Goal: Task Accomplishment & Management: Use online tool/utility

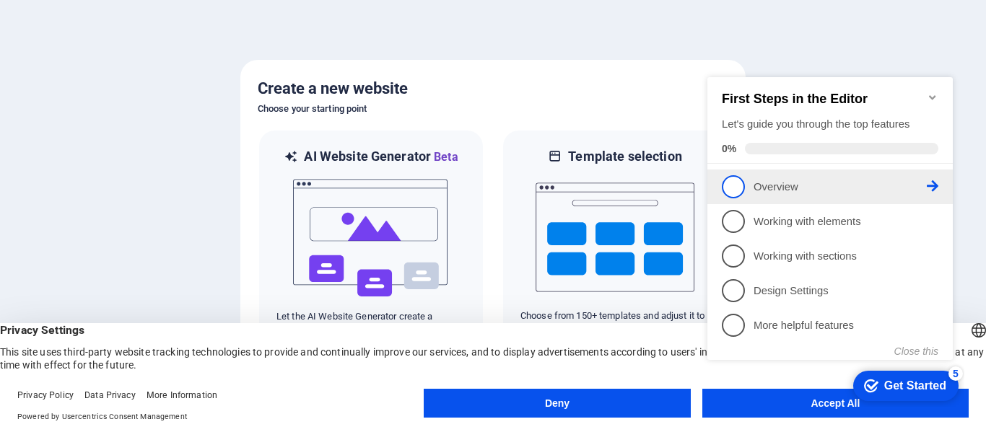
click at [727, 184] on span "1" at bounding box center [733, 186] width 23 height 23
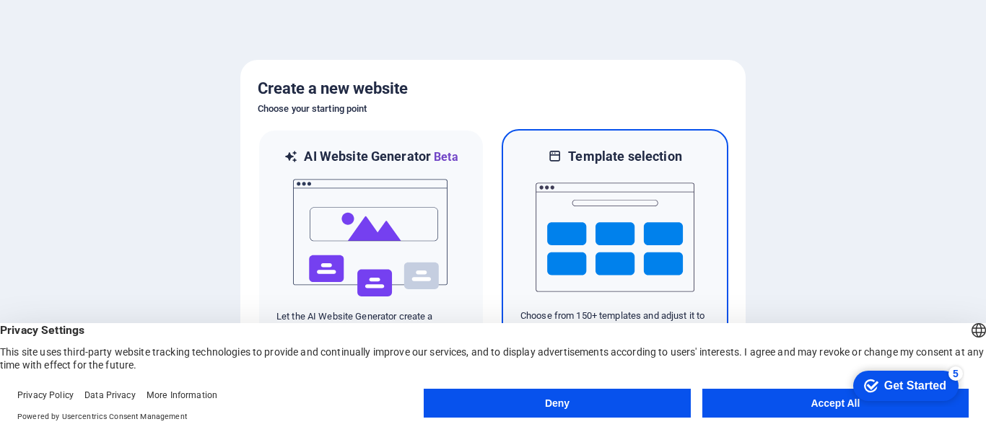
click at [727, 184] on div "Template selection Choose from 150+ templates and adjust it to you needs." at bounding box center [615, 242] width 227 height 226
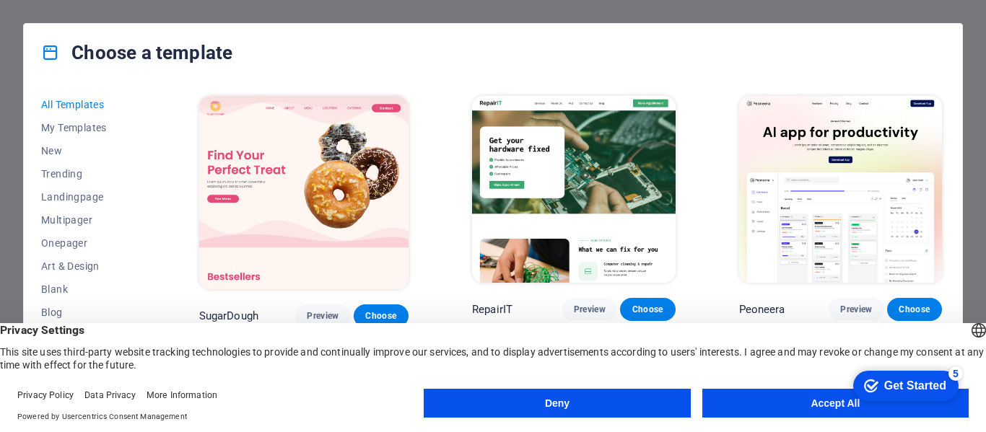
click at [821, 400] on button "Accept All" at bounding box center [835, 403] width 266 height 29
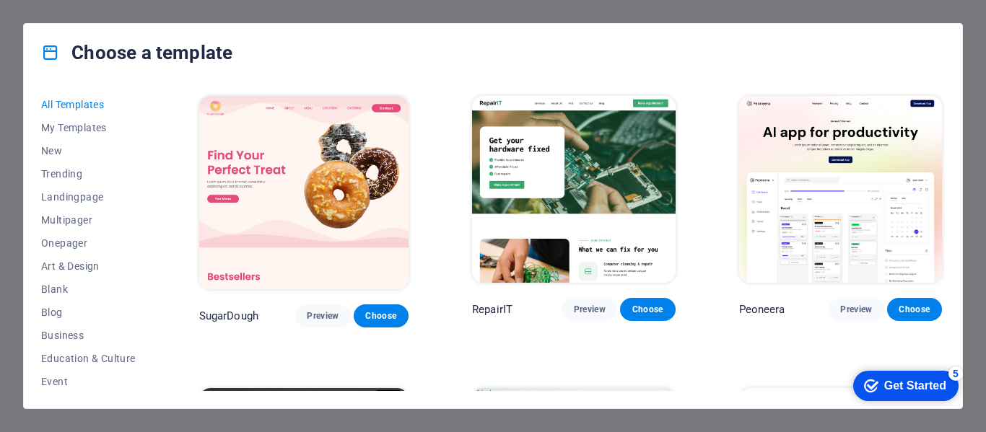
click at [954, 372] on div "5" at bounding box center [955, 374] width 14 height 14
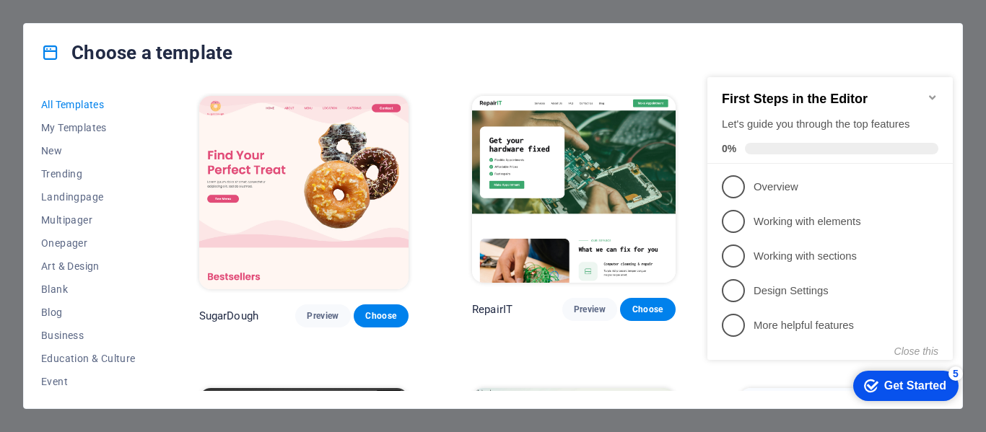
click at [954, 372] on div "5" at bounding box center [955, 374] width 14 height 14
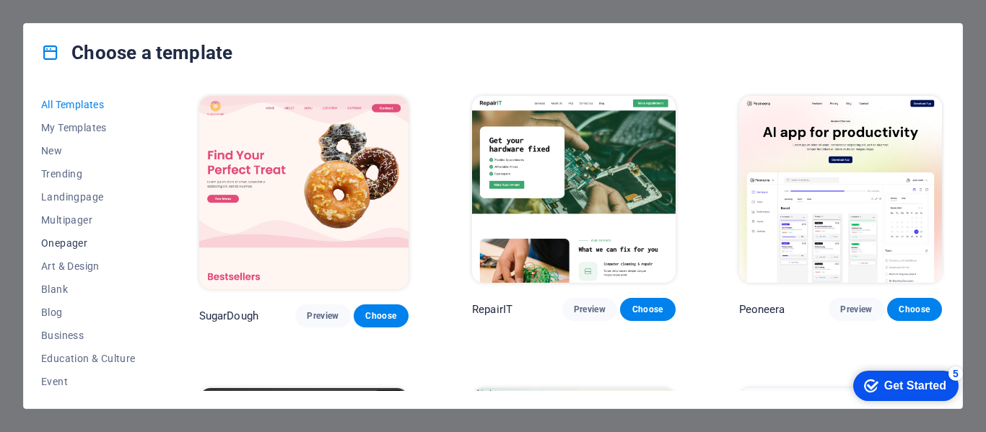
click at [74, 238] on span "Onepager" at bounding box center [88, 243] width 95 height 12
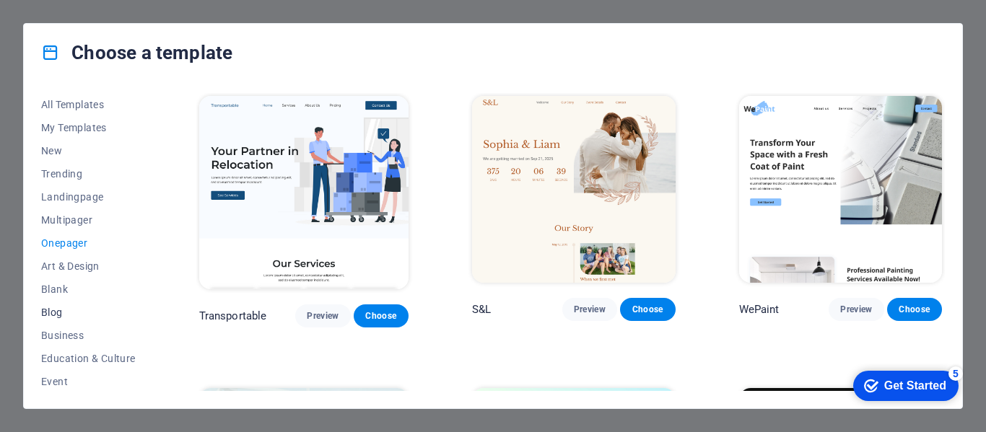
click at [63, 305] on button "Blog" at bounding box center [88, 312] width 95 height 23
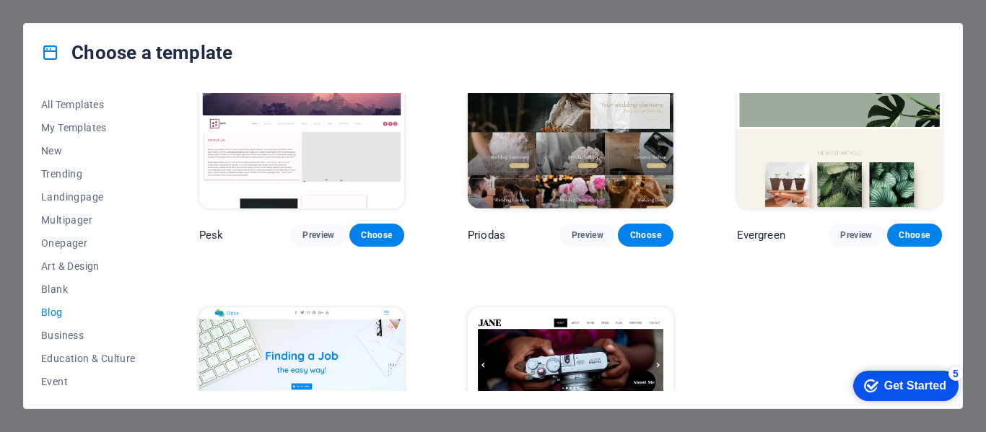
scroll to position [1826, 0]
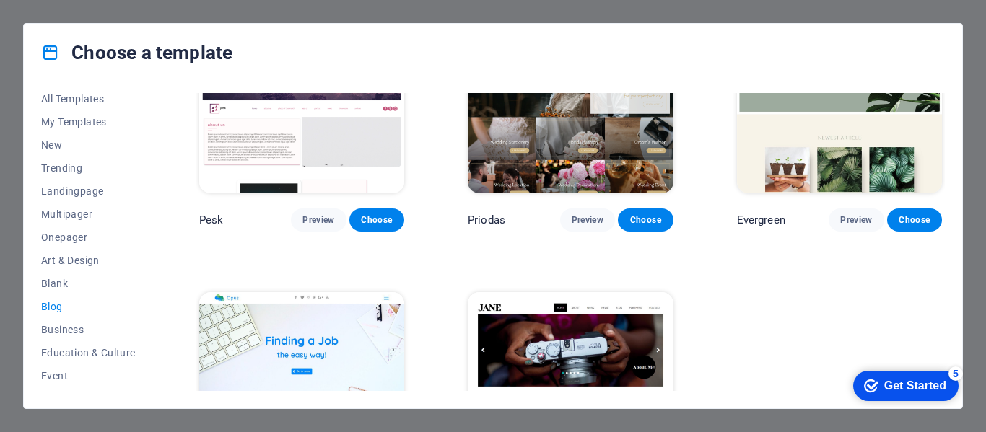
scroll to position [0, 0]
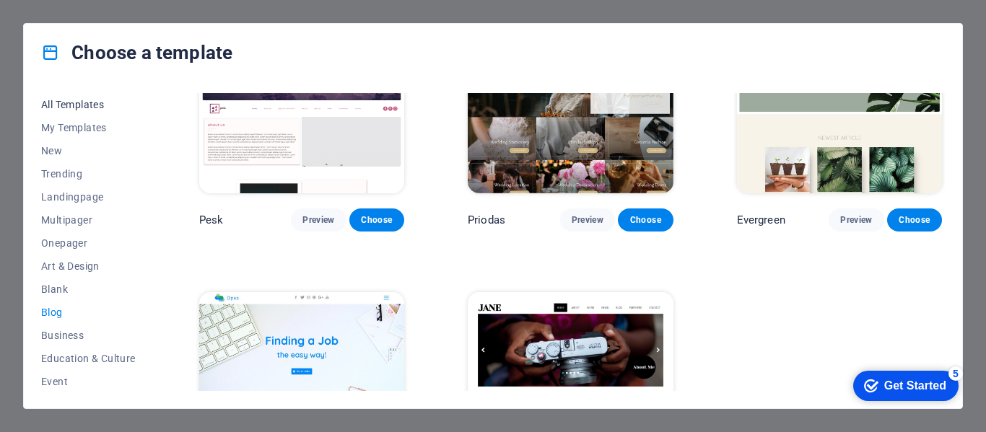
click at [82, 102] on span "All Templates" at bounding box center [88, 105] width 95 height 12
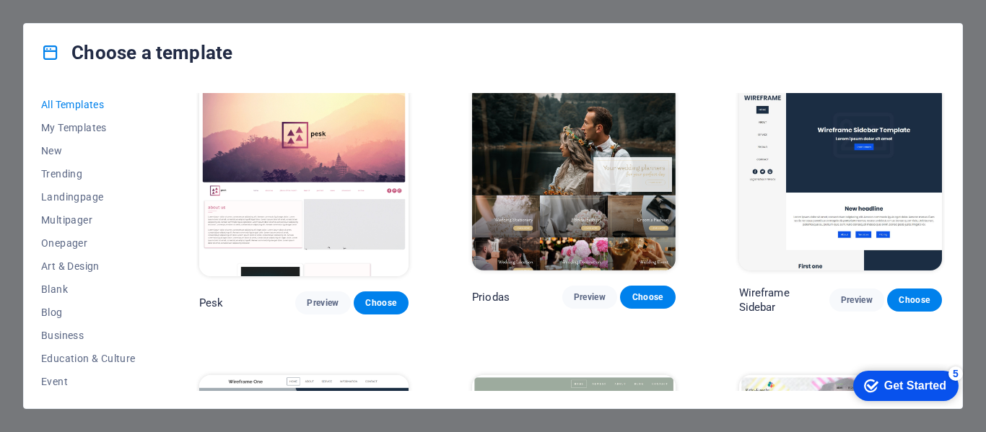
scroll to position [4950, 0]
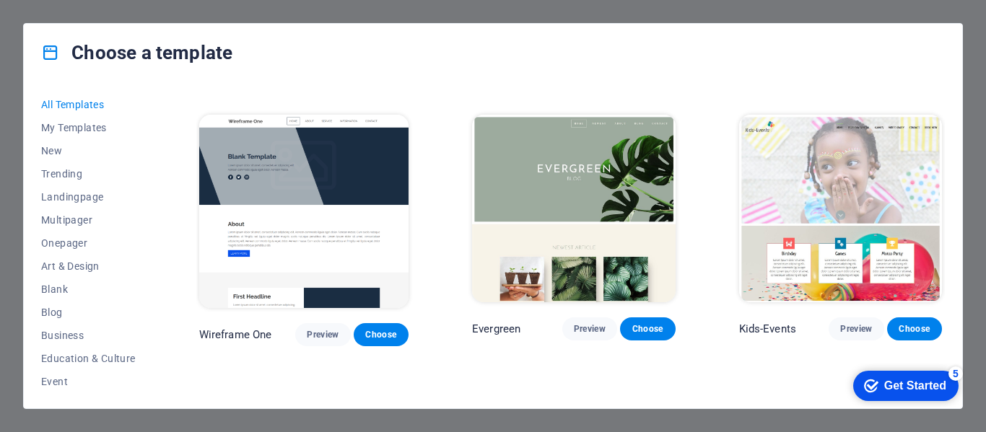
click at [945, 253] on div "All Templates My Templates New Trending Landingpage Multipager Onepager Art & D…" at bounding box center [493, 245] width 938 height 327
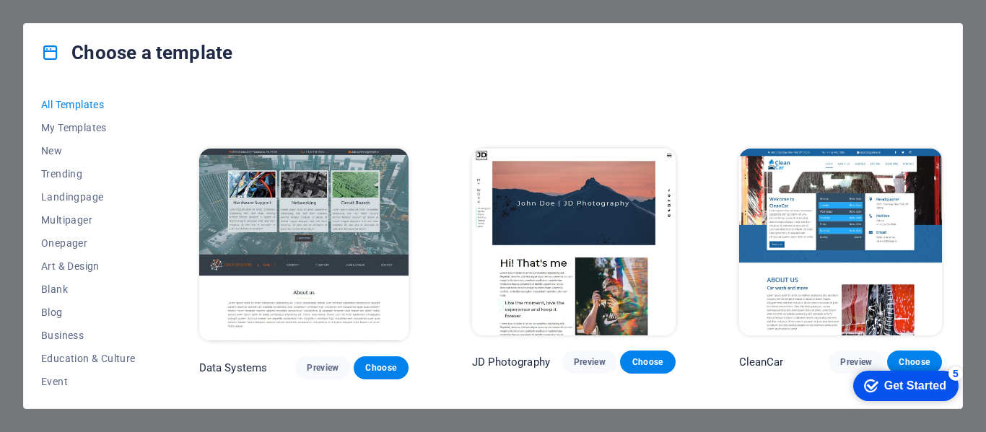
scroll to position [5211, 0]
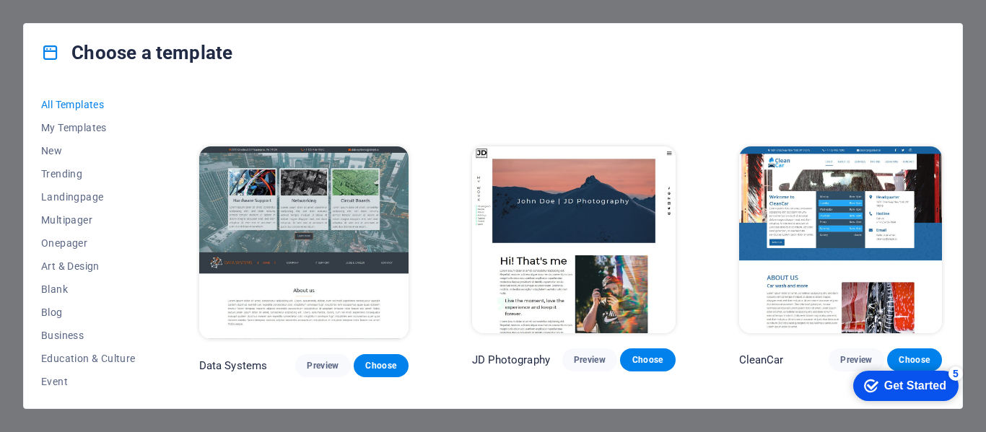
click at [945, 229] on div "All Templates My Templates New Trending Landingpage Multipager Onepager Art & D…" at bounding box center [493, 245] width 938 height 327
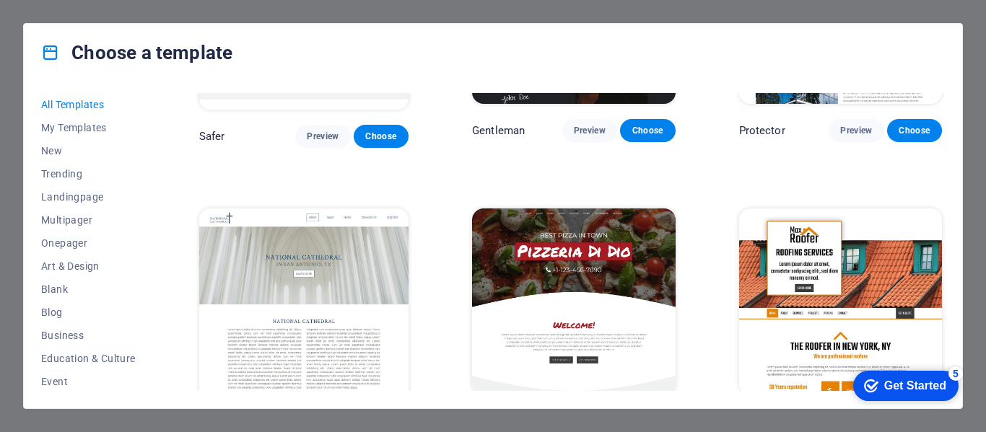
scroll to position [5994, 0]
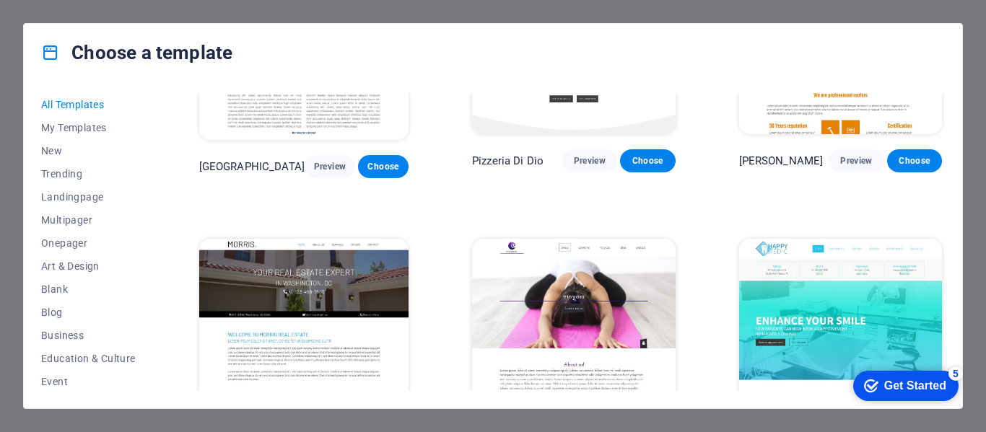
click at [945, 258] on div "All Templates My Templates New Trending Landingpage Multipager Onepager Art & D…" at bounding box center [493, 245] width 938 height 327
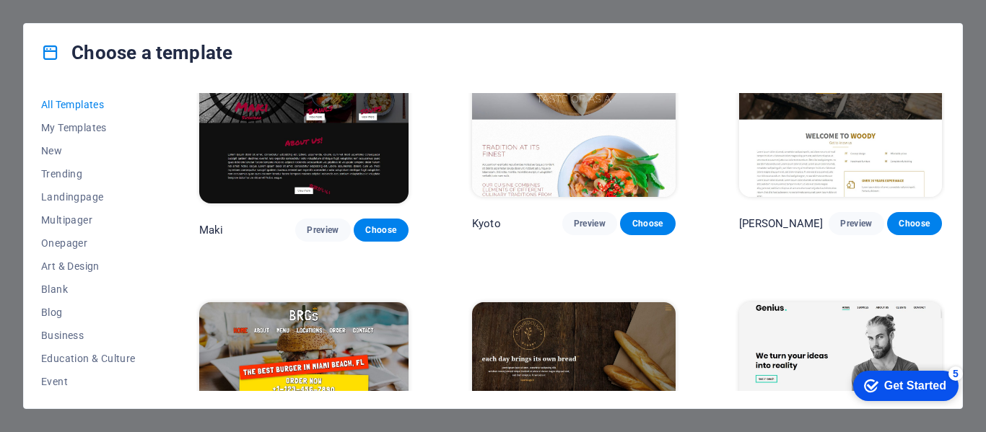
scroll to position [6776, 0]
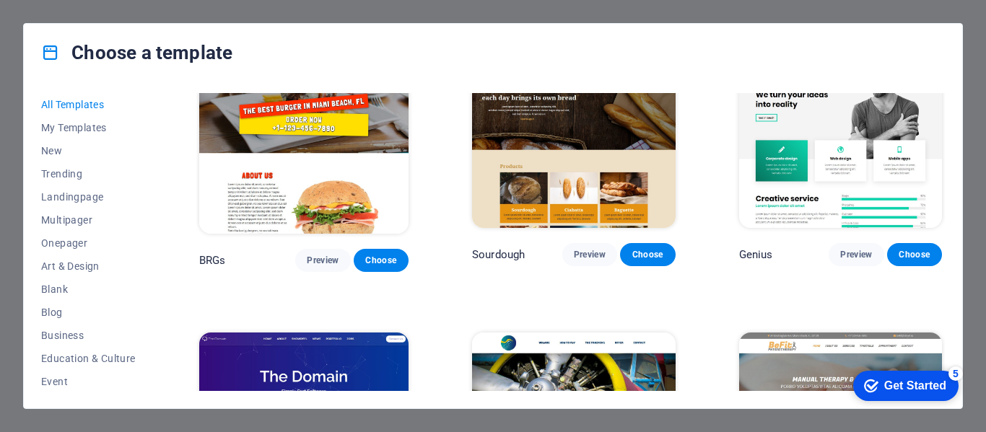
click at [945, 255] on div "All Templates My Templates New Trending Landingpage Multipager Onepager Art & D…" at bounding box center [493, 245] width 938 height 327
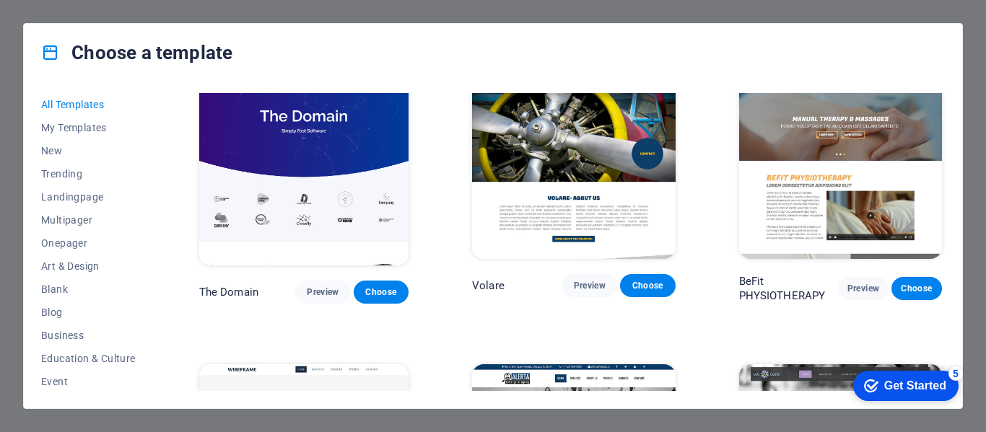
click at [949, 266] on div "All Templates My Templates New Trending Landingpage Multipager Onepager Art & D…" at bounding box center [493, 245] width 938 height 327
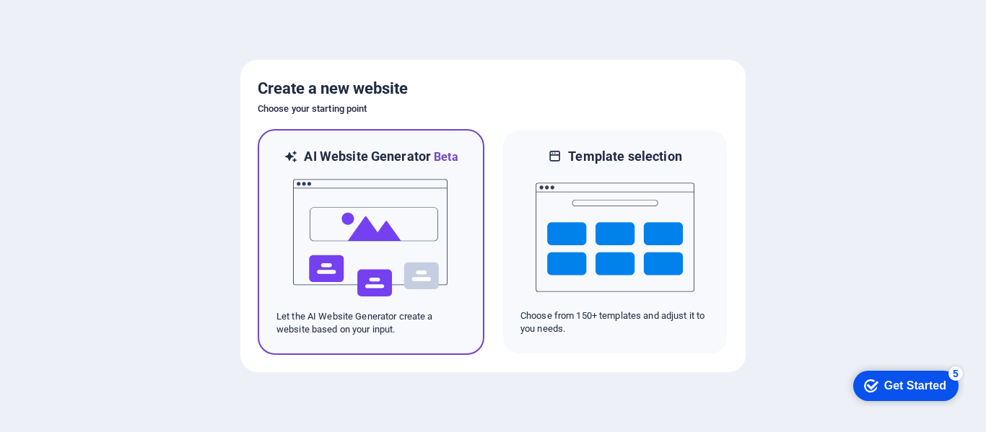
click at [340, 268] on img at bounding box center [371, 238] width 159 height 144
